Goal: Transaction & Acquisition: Obtain resource

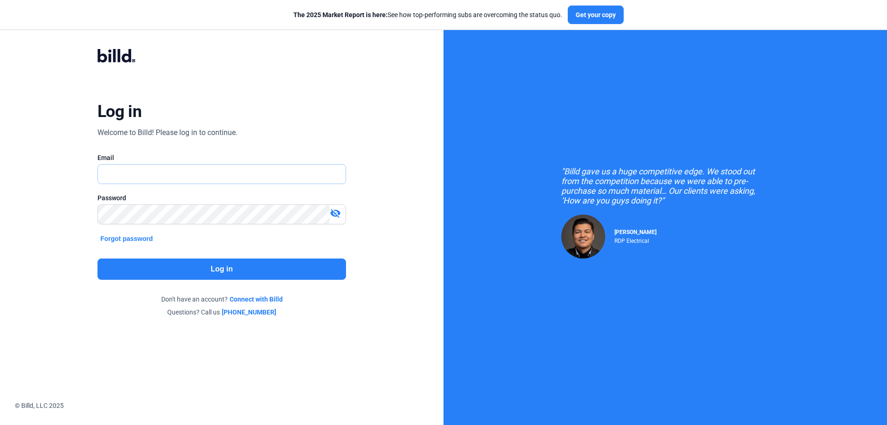
click at [149, 171] on input "text" at bounding box center [217, 174] width 238 height 19
drag, startPoint x: 178, startPoint y: 177, endPoint x: 105, endPoint y: 170, distance: 73.4
click at [105, 170] on input "[EMAIL_ADDRESS][DOMAIN_NAME]" at bounding box center [222, 174] width 248 height 19
type input "i"
type input "[PERSON_NAME][EMAIL_ADDRESS][DOMAIN_NAME]"
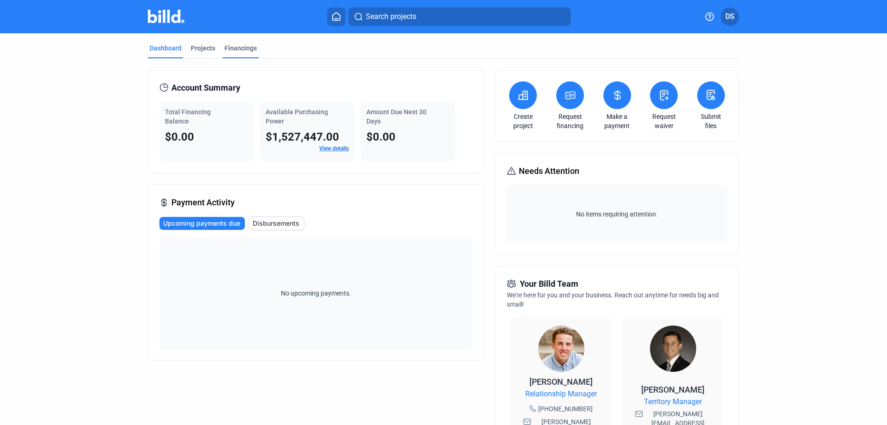
click at [238, 51] on div "Financings" at bounding box center [241, 47] width 32 height 9
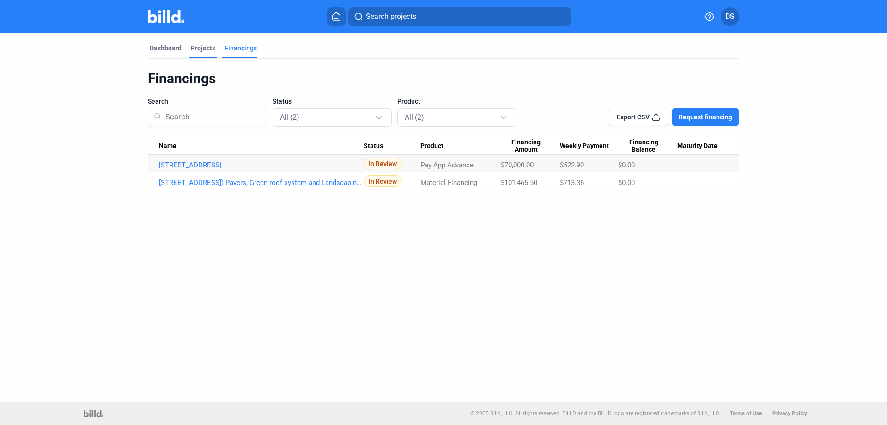
click at [207, 49] on div "Projects" at bounding box center [203, 47] width 24 height 9
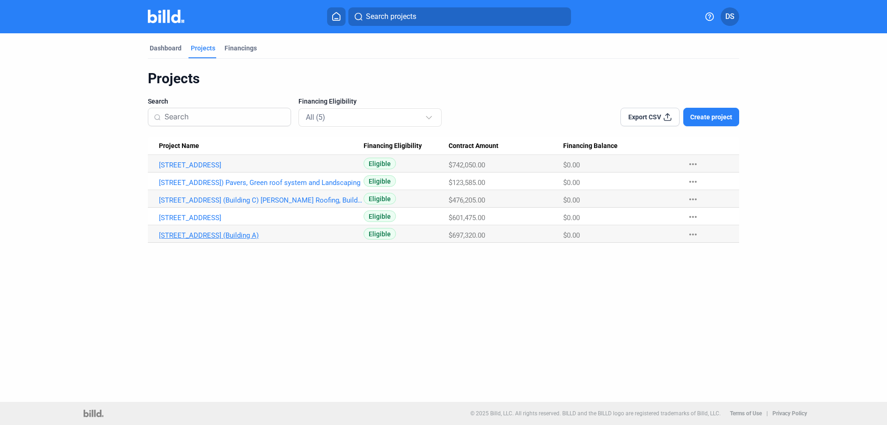
click at [239, 169] on link "[STREET_ADDRESS] (Building A)" at bounding box center [261, 165] width 205 height 8
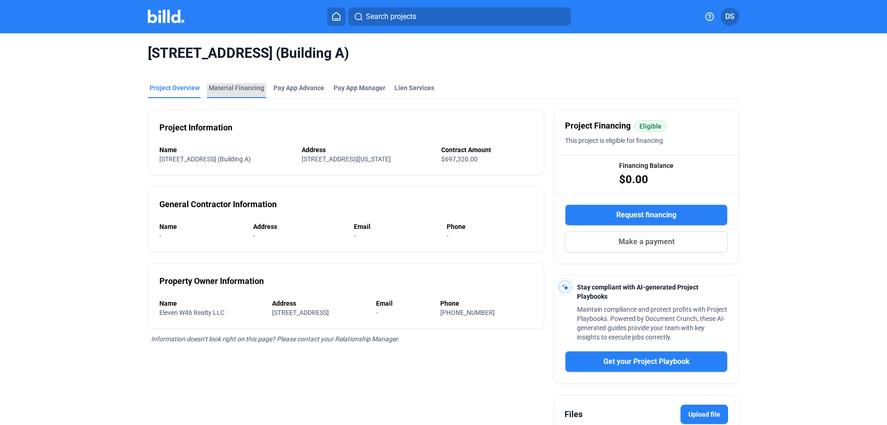
click at [245, 92] on div "Material Financing" at bounding box center [236, 87] width 55 height 9
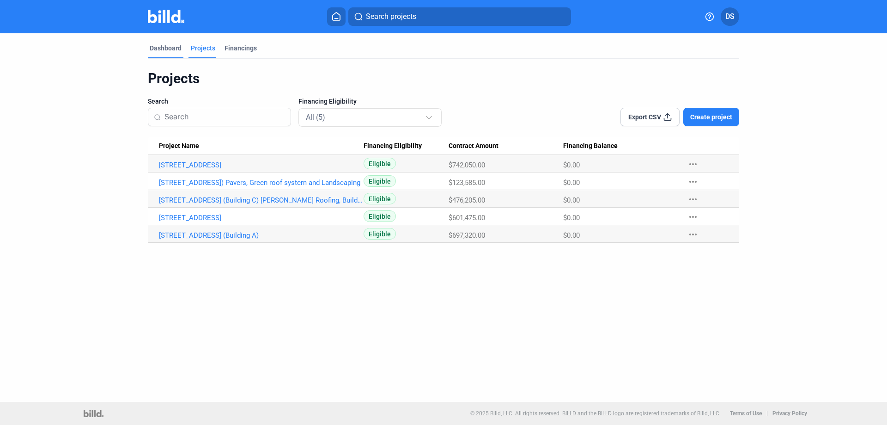
click at [171, 53] on div "Dashboard" at bounding box center [166, 50] width 36 height 15
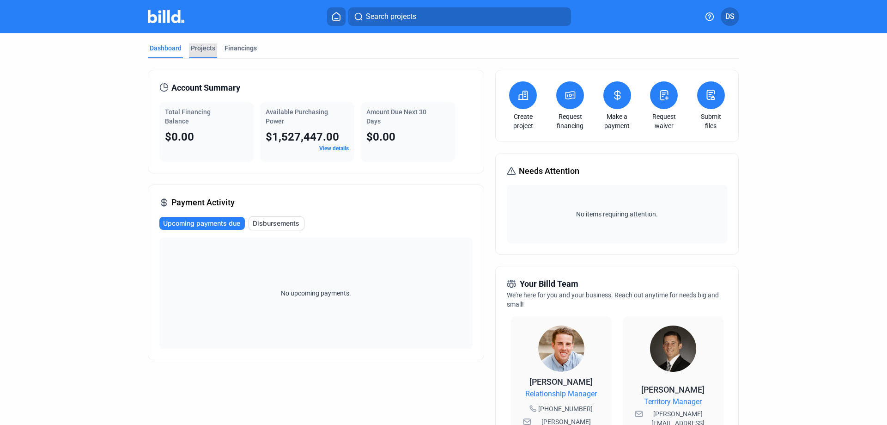
click at [203, 48] on div "Projects" at bounding box center [203, 47] width 24 height 9
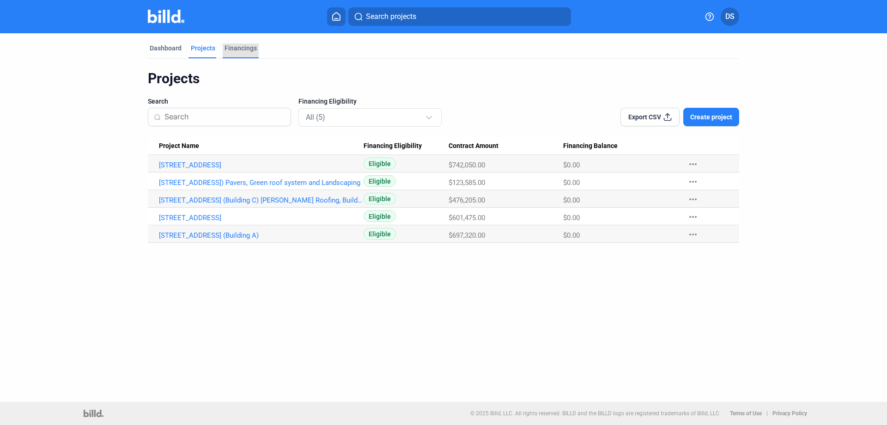
click at [231, 49] on div "Financings" at bounding box center [241, 47] width 32 height 9
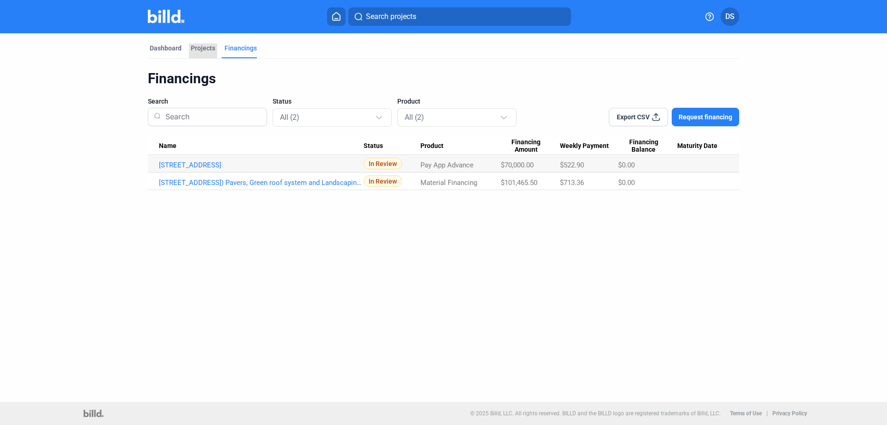
drag, startPoint x: 204, startPoint y: 48, endPoint x: 185, endPoint y: 48, distance: 19.0
click at [203, 48] on div "Projects" at bounding box center [203, 47] width 24 height 9
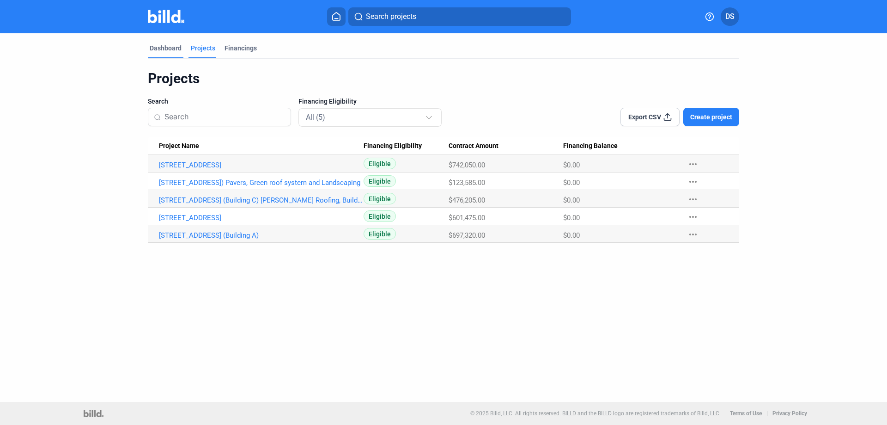
click at [174, 48] on div "Dashboard" at bounding box center [166, 47] width 32 height 9
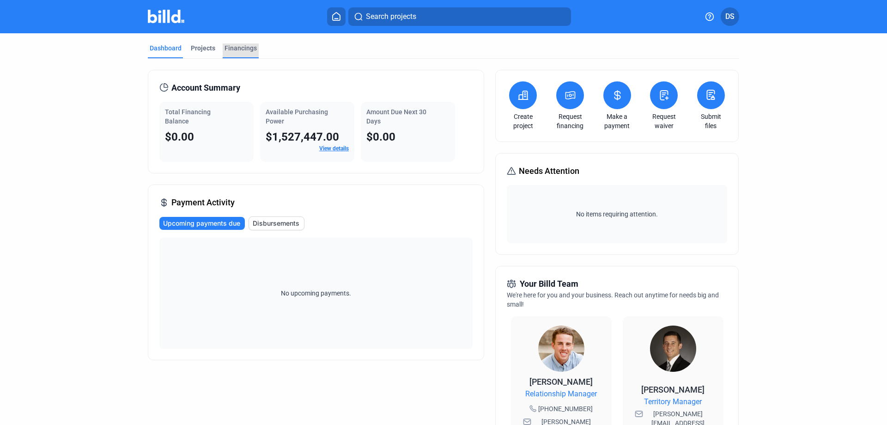
click at [239, 53] on div "Financings" at bounding box center [241, 50] width 36 height 15
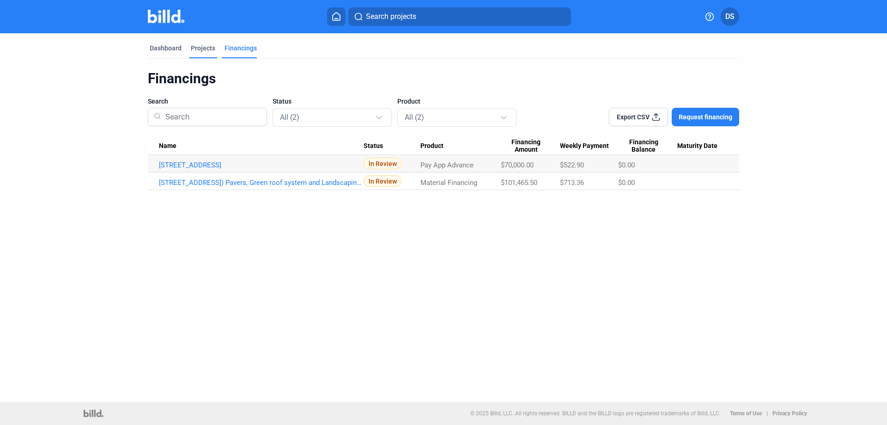
click at [203, 51] on div "Projects" at bounding box center [203, 47] width 24 height 9
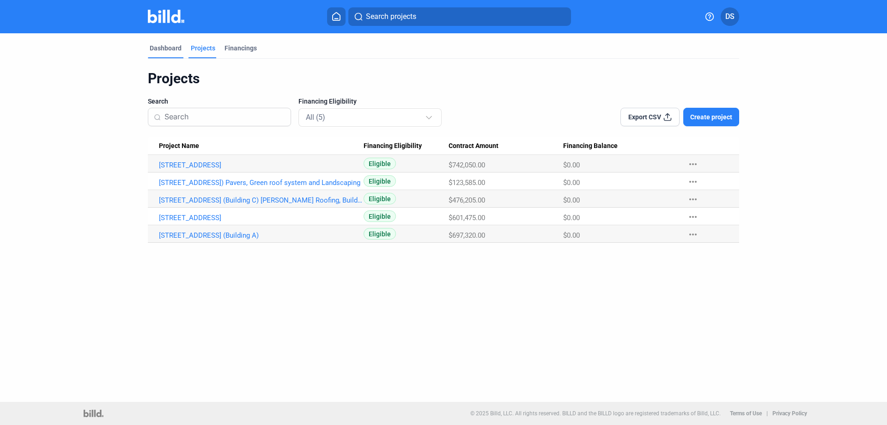
click at [179, 52] on div "Dashboard" at bounding box center [166, 47] width 32 height 9
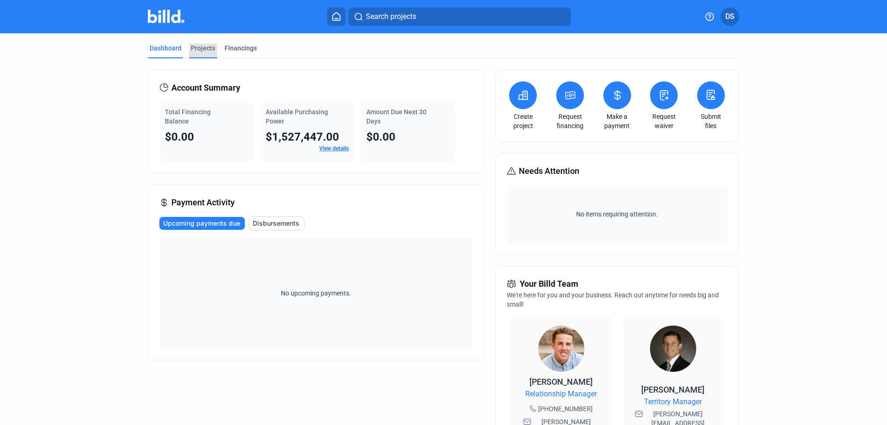
click at [202, 49] on div "Projects" at bounding box center [203, 47] width 24 height 9
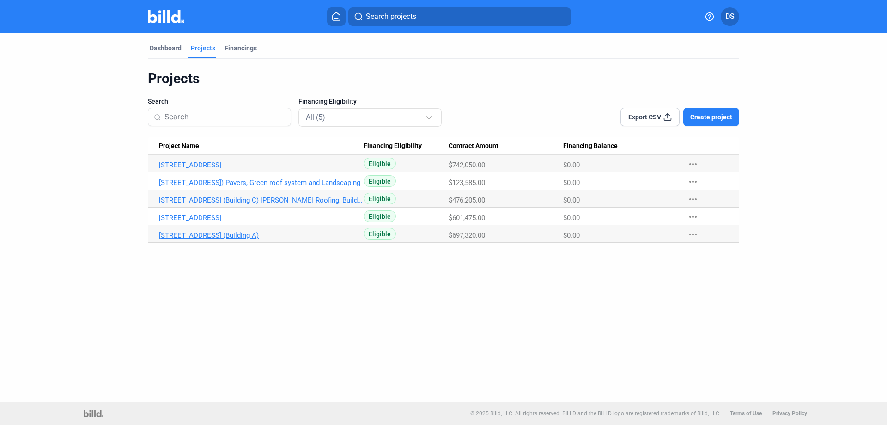
click at [306, 169] on link "[STREET_ADDRESS] (Building A)" at bounding box center [261, 165] width 205 height 8
click at [272, 169] on link "[STREET_ADDRESS] (Building A)" at bounding box center [261, 165] width 205 height 8
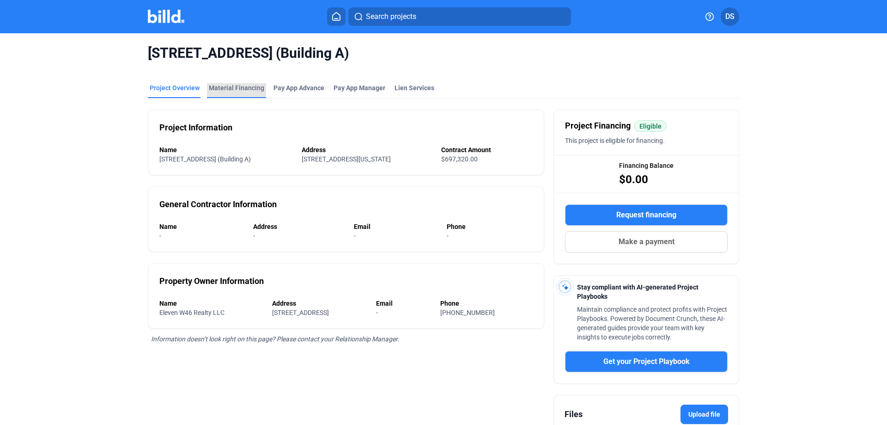
click at [248, 91] on div "Material Financing" at bounding box center [236, 87] width 55 height 9
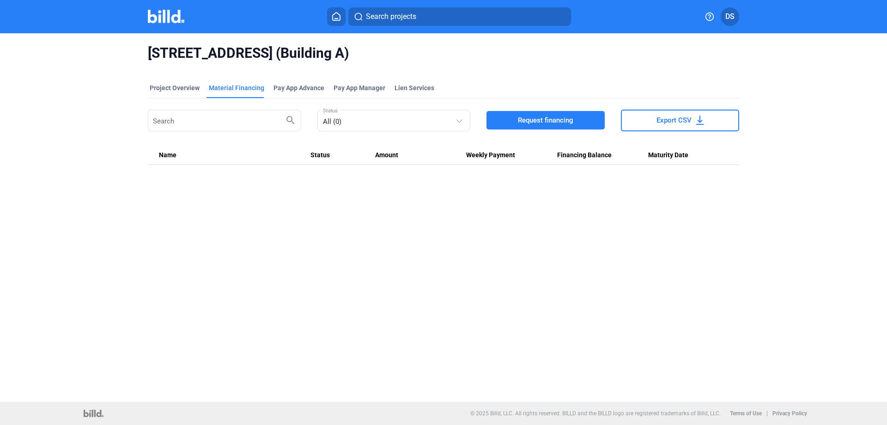
click at [521, 122] on span "Request financing" at bounding box center [545, 120] width 55 height 9
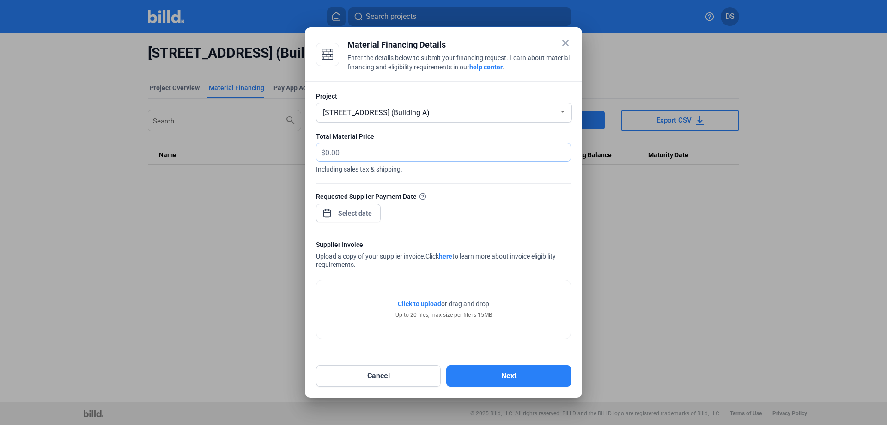
click at [364, 151] on input "text" at bounding box center [447, 152] width 245 height 18
click at [336, 152] on input "text" at bounding box center [447, 152] width 245 height 18
type input "80,154.90"
click at [353, 210] on div "close Material Financing Details Enter the details below to submit your financi…" at bounding box center [443, 212] width 887 height 425
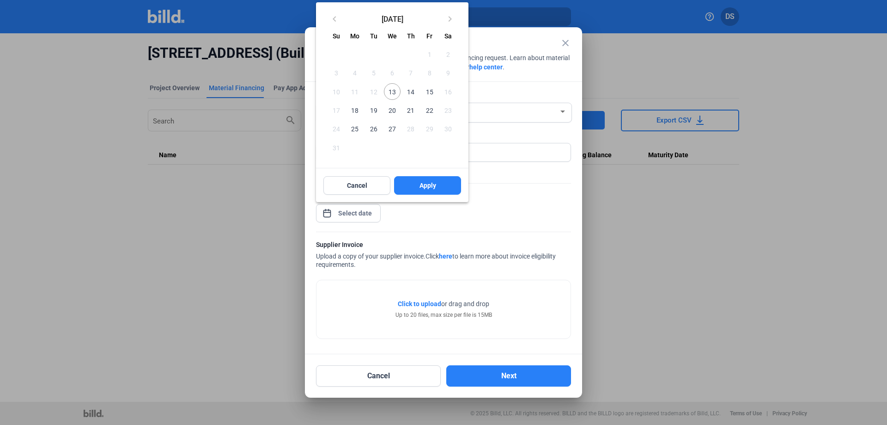
click at [389, 91] on span "13" at bounding box center [392, 91] width 17 height 17
click at [410, 182] on button "Apply" at bounding box center [427, 185] width 67 height 18
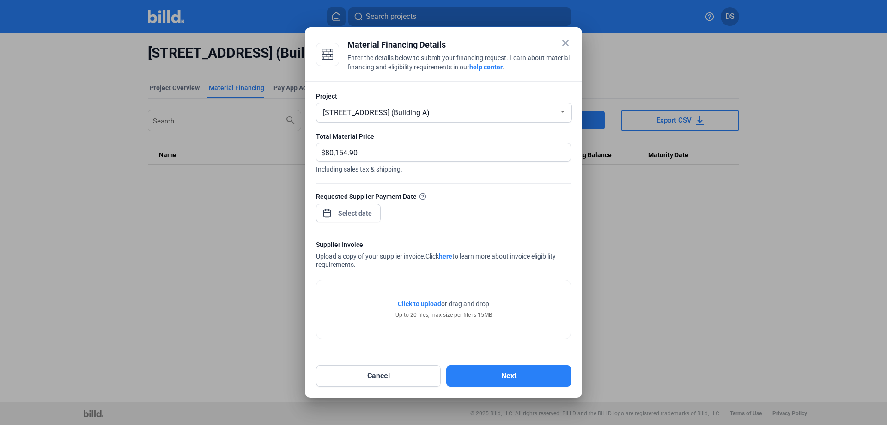
click at [425, 304] on span "Click to upload" at bounding box center [419, 303] width 43 height 7
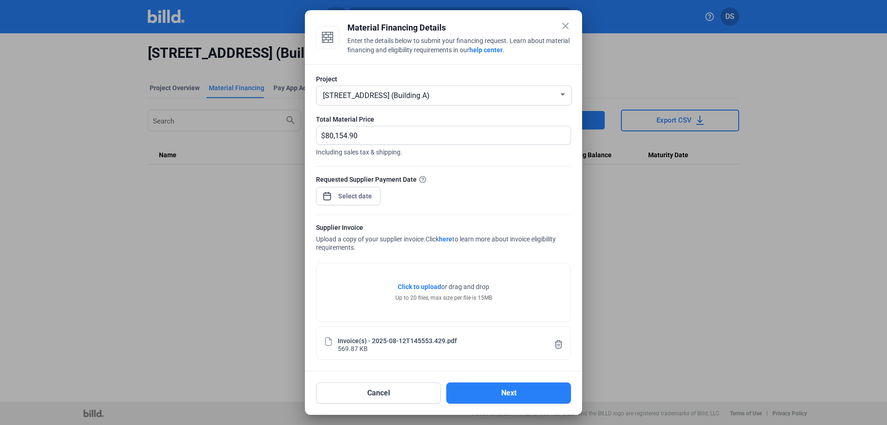
click at [399, 343] on div "Invoice(s) - 2025-08-12T145553.429.pdf" at bounding box center [397, 340] width 119 height 8
drag, startPoint x: 385, startPoint y: 341, endPoint x: 394, endPoint y: 304, distance: 37.7
click at [394, 304] on div "Click to upload Tap to upload or drag and drop Up to 20 files, max size per fil…" at bounding box center [443, 306] width 255 height 106
click at [391, 318] on div "Click to upload Tap to upload or drag and drop Up to 20 files, max size per fil…" at bounding box center [444, 292] width 254 height 58
drag, startPoint x: 395, startPoint y: 330, endPoint x: 379, endPoint y: 333, distance: 15.6
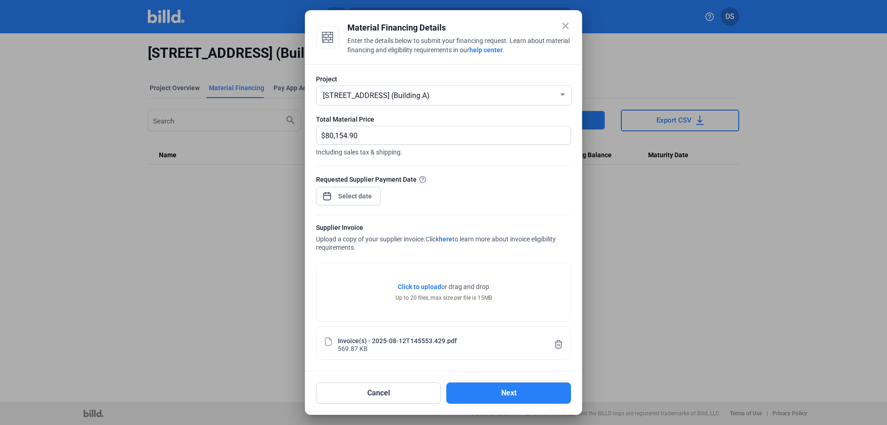
click at [395, 331] on div "Invoice(s) - 2025-08-12T145553.429.pdf 569.87 KB" at bounding box center [443, 342] width 255 height 33
click at [558, 346] on icon at bounding box center [558, 344] width 9 height 10
click at [493, 393] on button "Next" at bounding box center [509, 392] width 125 height 21
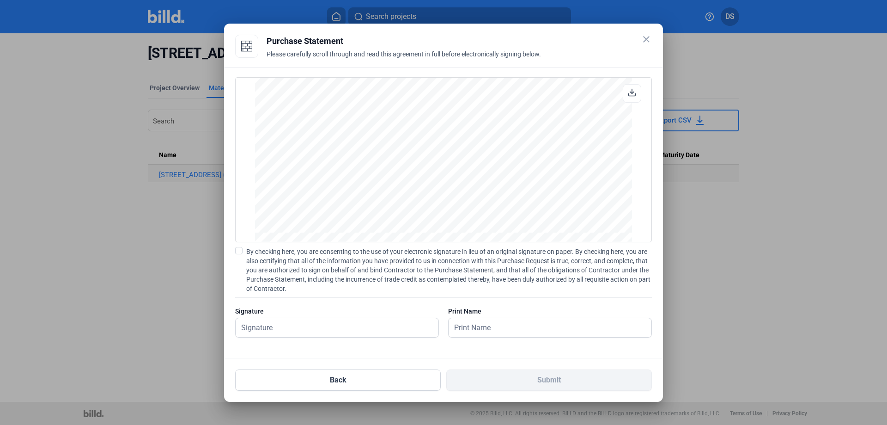
scroll to position [3328, 0]
click at [240, 250] on span at bounding box center [238, 250] width 7 height 7
click at [0, 0] on input "By checking here, you are consenting to the use of your electronic signature in…" at bounding box center [0, 0] width 0 height 0
click at [273, 330] on input "text" at bounding box center [332, 327] width 193 height 19
type input "[PERSON_NAME]"
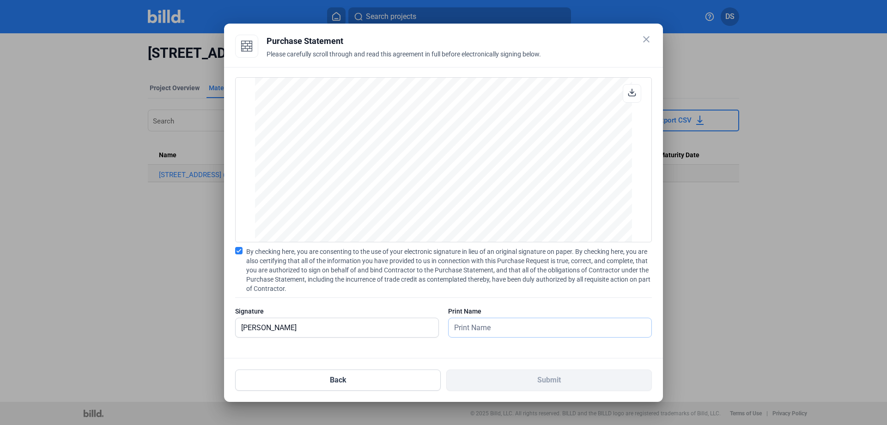
click at [482, 330] on input "text" at bounding box center [545, 327] width 193 height 19
type input "[PERSON_NAME]"
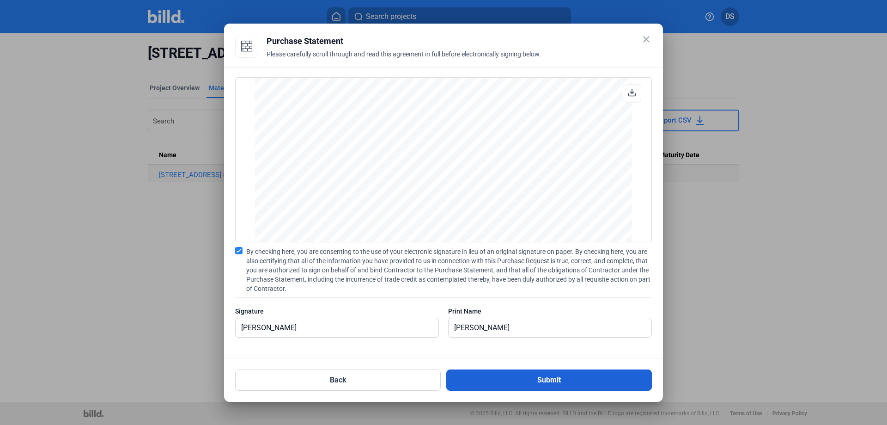
click at [499, 380] on button "Submit" at bounding box center [550, 379] width 206 height 21
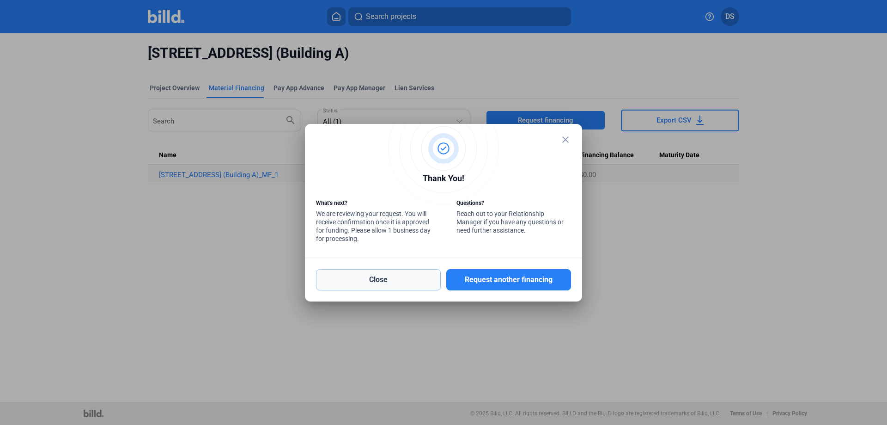
click at [388, 280] on button "Close" at bounding box center [378, 279] width 125 height 21
